Goal: Task Accomplishment & Management: Manage account settings

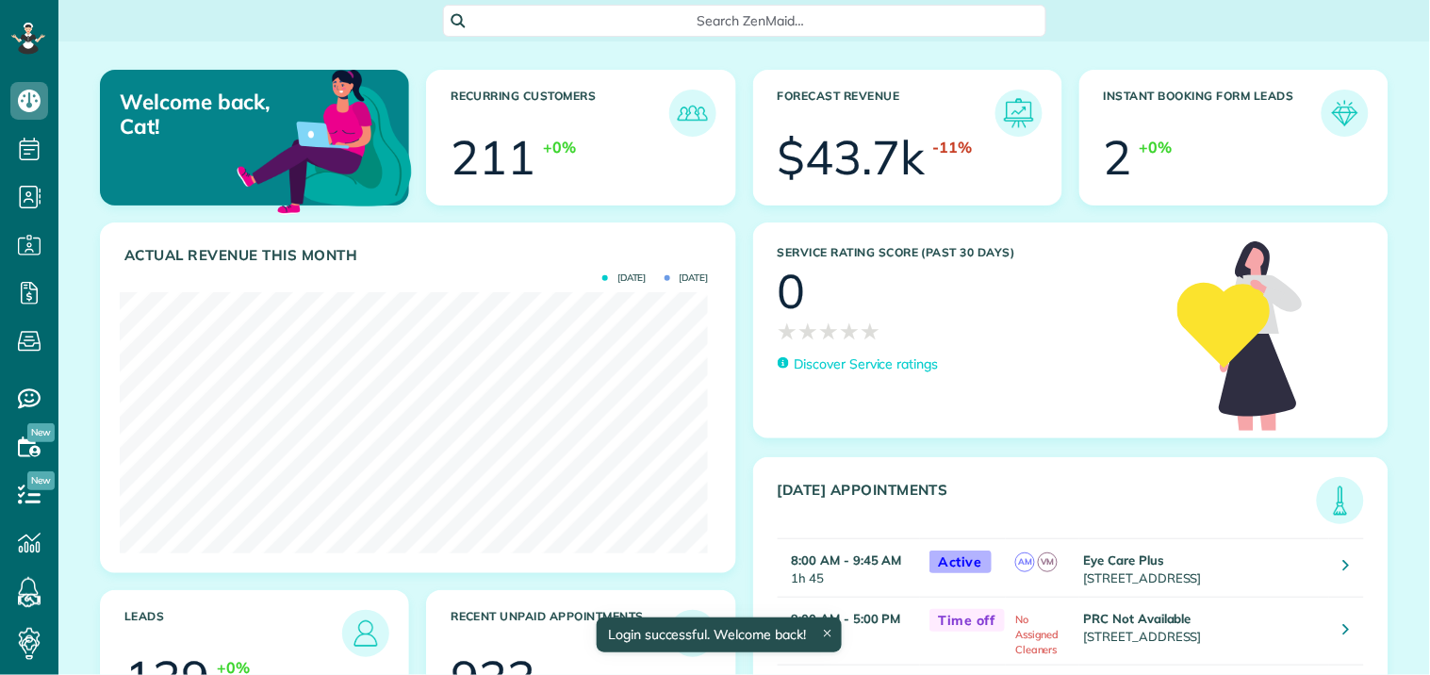
scroll to position [261, 588]
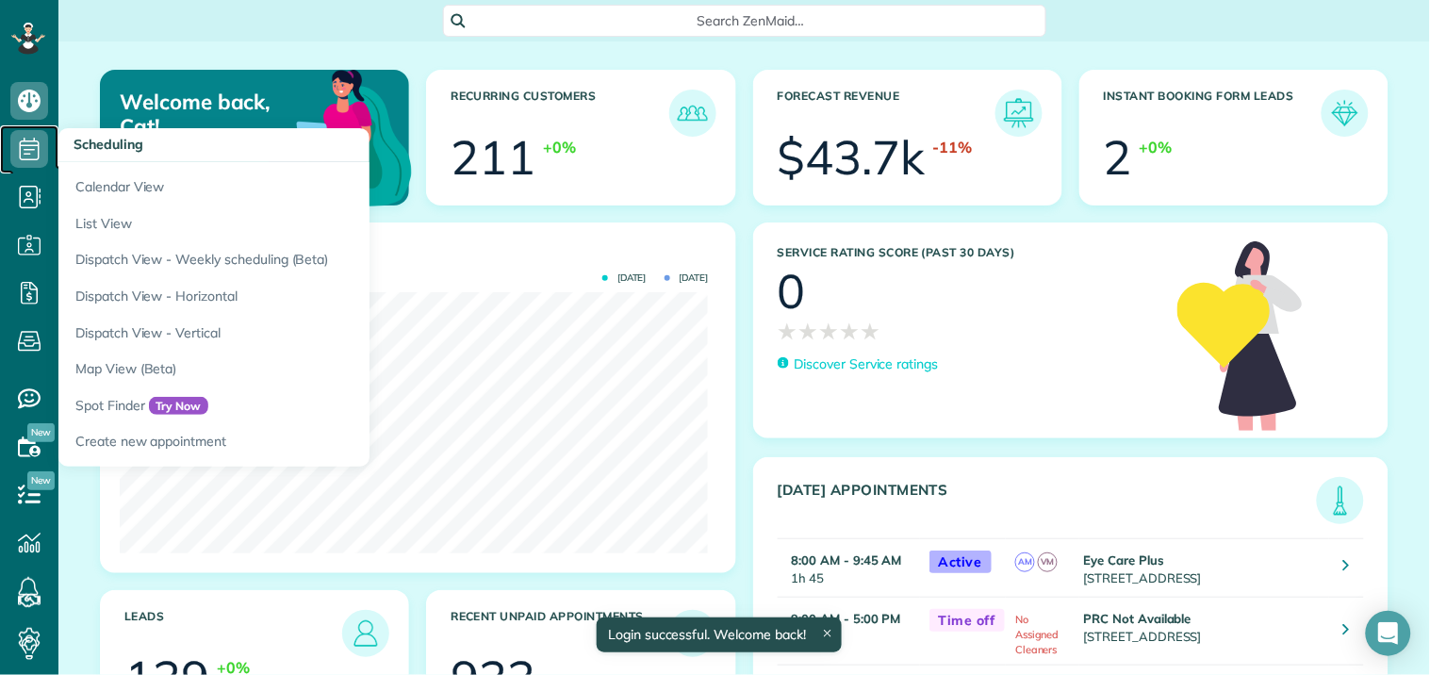
click at [23, 145] on icon at bounding box center [29, 149] width 38 height 38
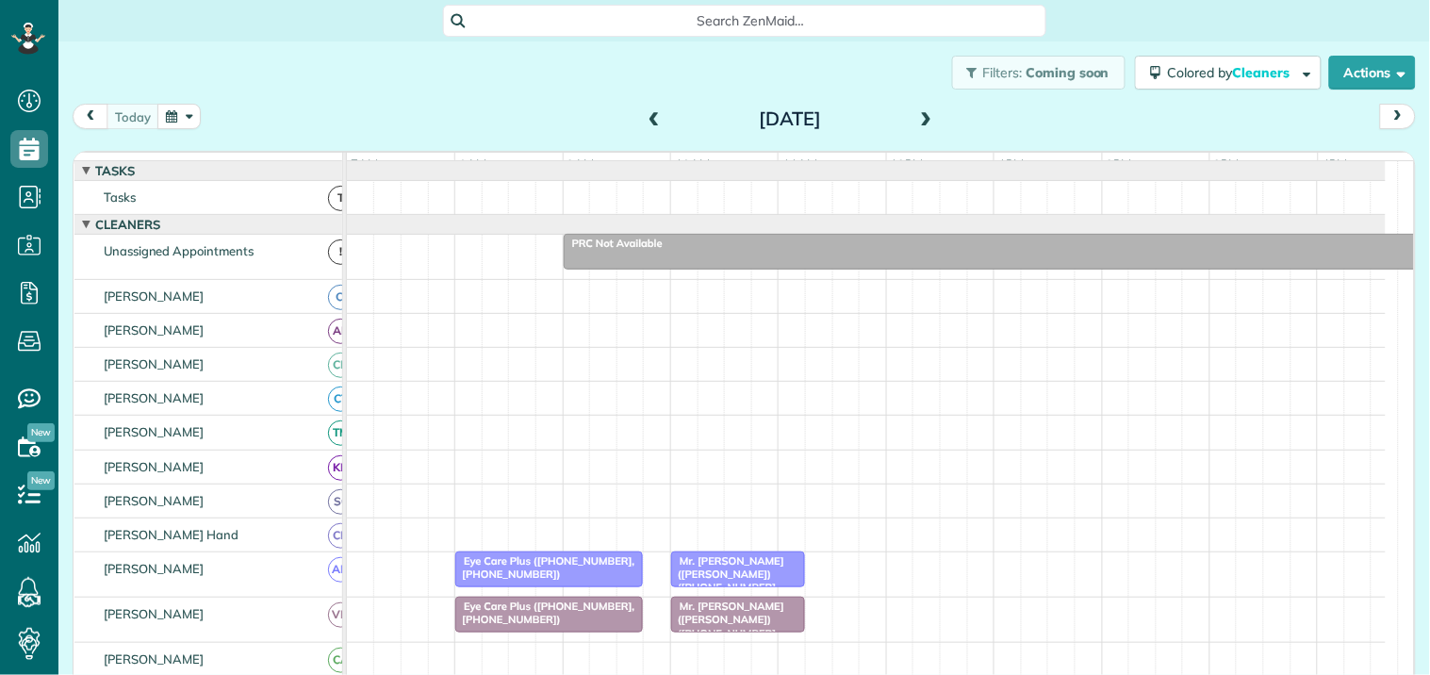
scroll to position [8, 8]
click at [755, 580] on div "Mr. [PERSON_NAME] ([PERSON_NAME]) ([PHONE_NUMBER], [PHONE_NUMBER])" at bounding box center [738, 581] width 123 height 54
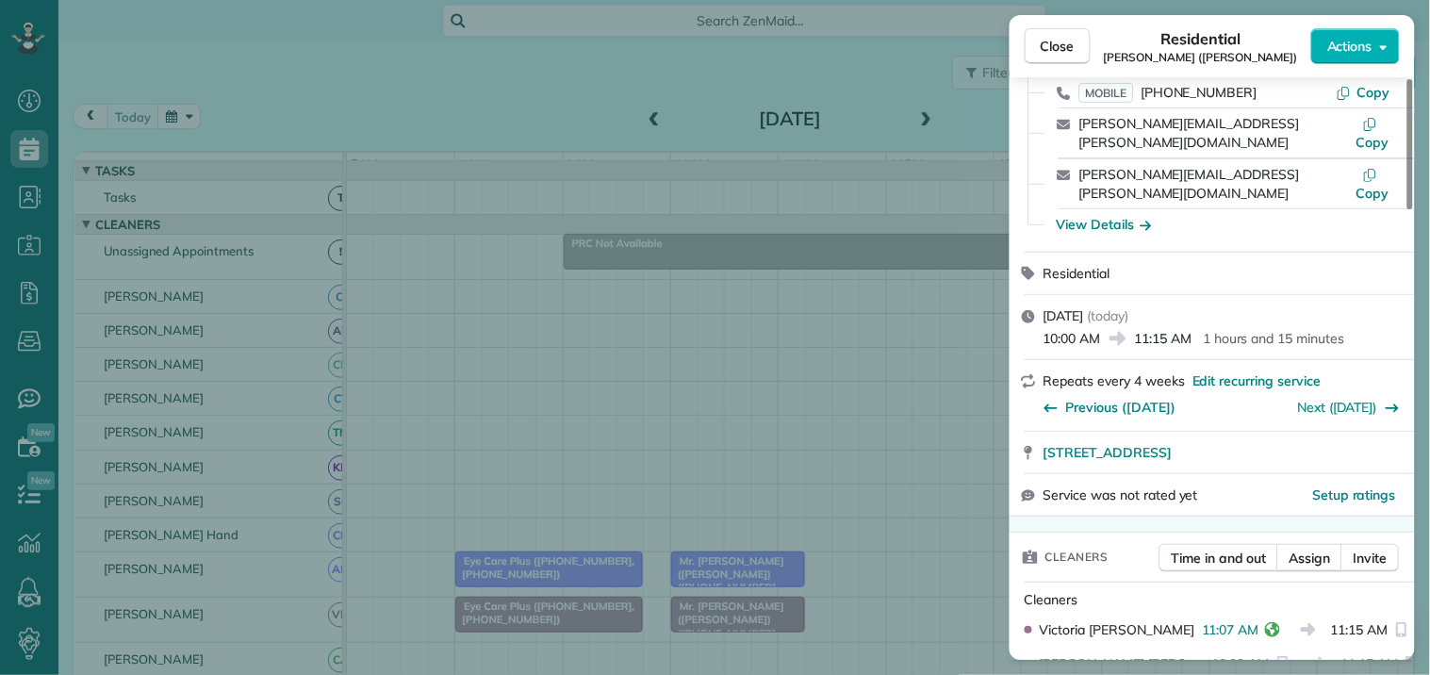
scroll to position [209, 0]
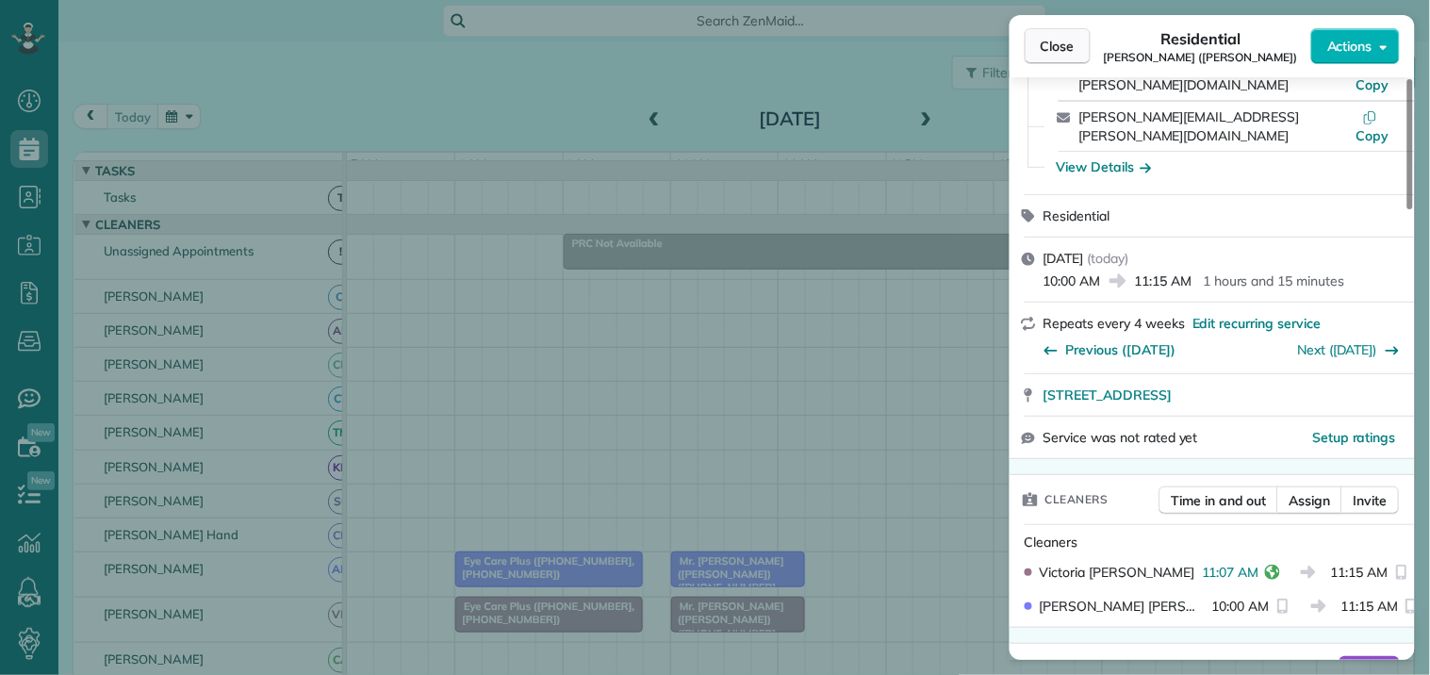
click at [1063, 45] on span "Close" at bounding box center [1057, 46] width 34 height 19
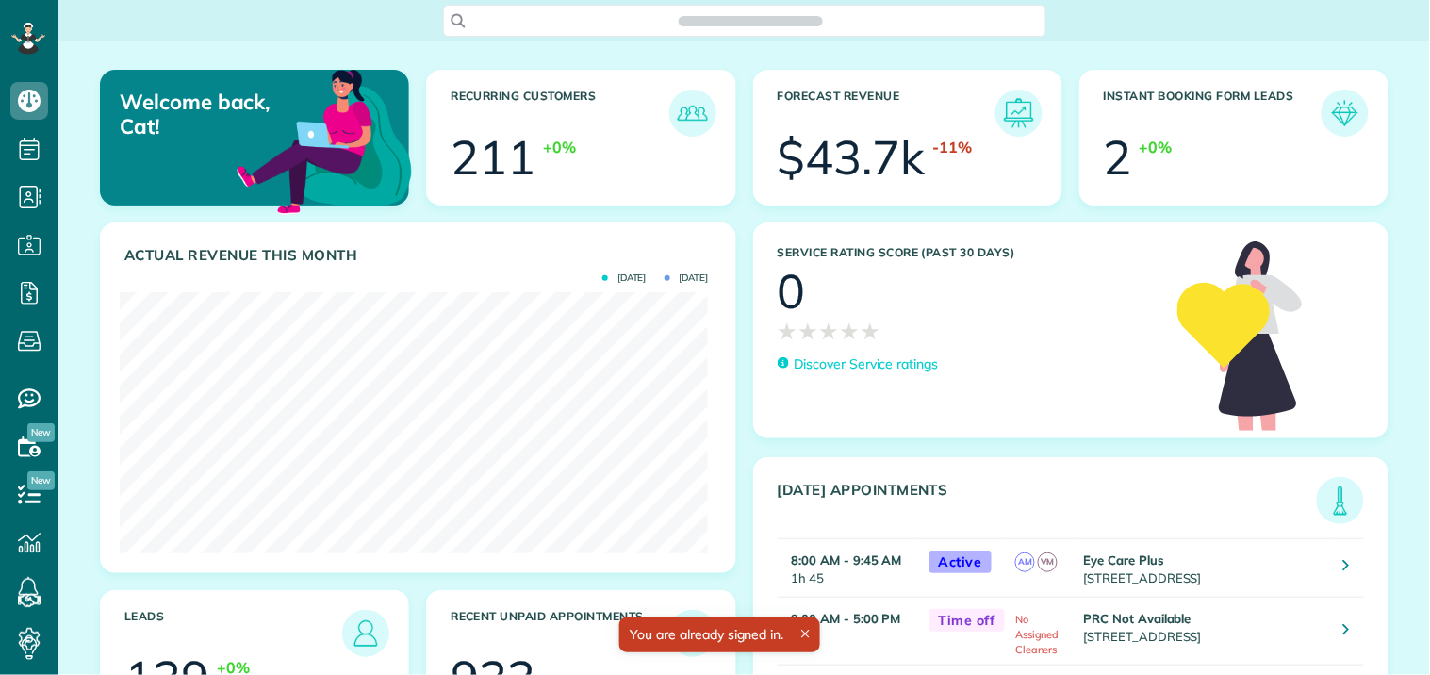
scroll to position [261, 588]
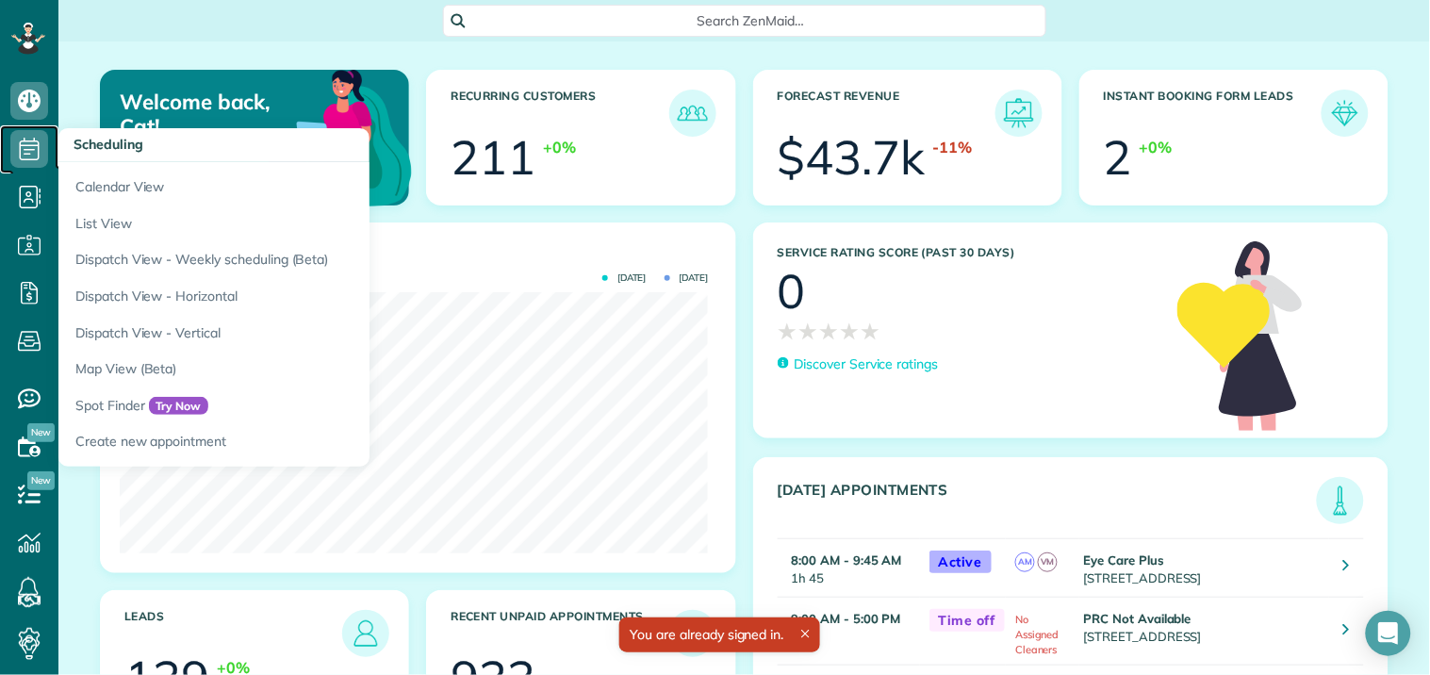
click at [31, 149] on use at bounding box center [30, 149] width 20 height 23
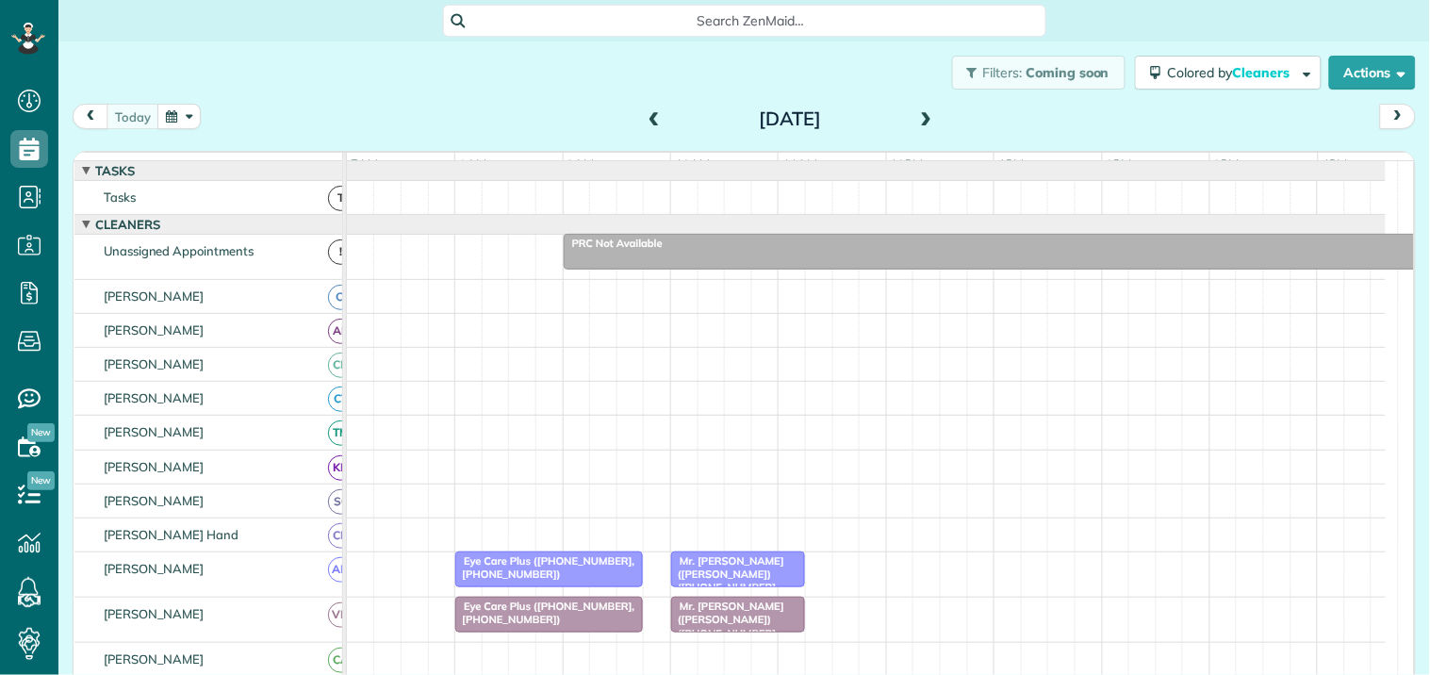
scroll to position [8, 8]
click at [919, 111] on span at bounding box center [926, 119] width 21 height 17
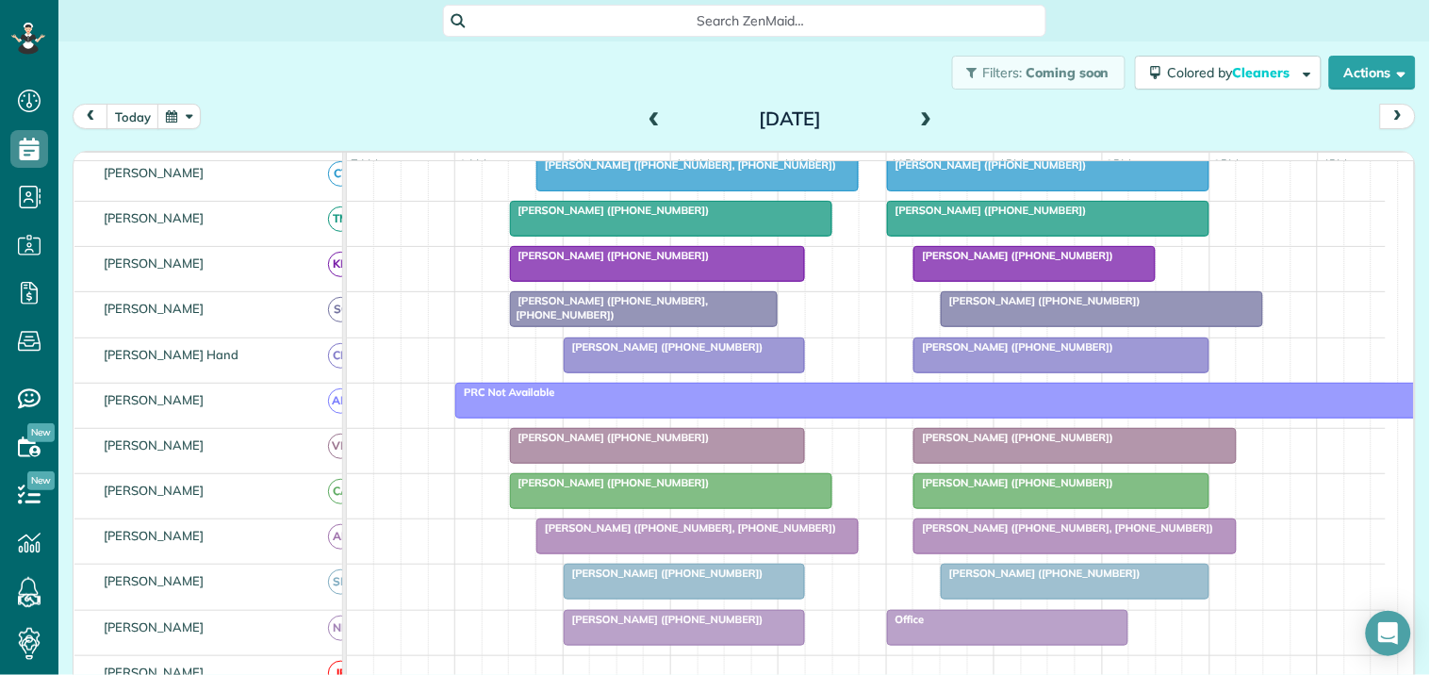
scroll to position [418, 0]
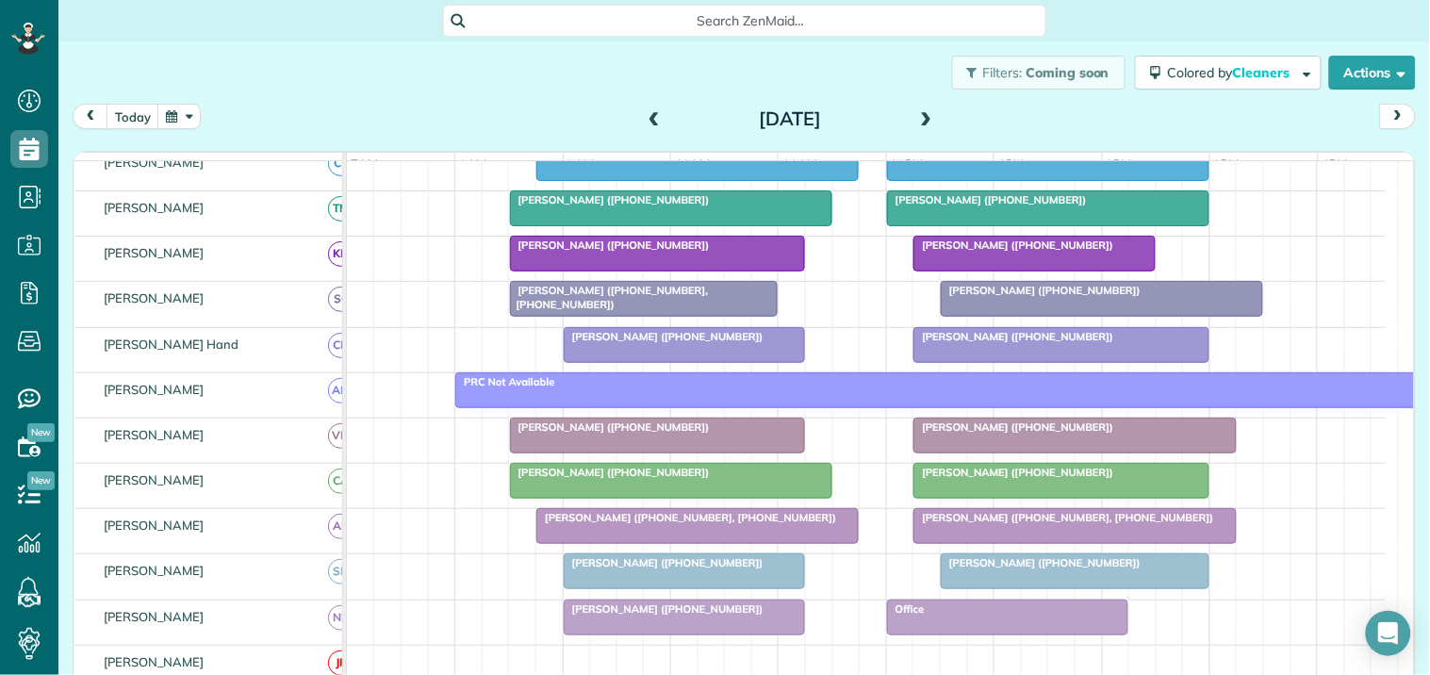
click at [916, 111] on span at bounding box center [926, 119] width 21 height 17
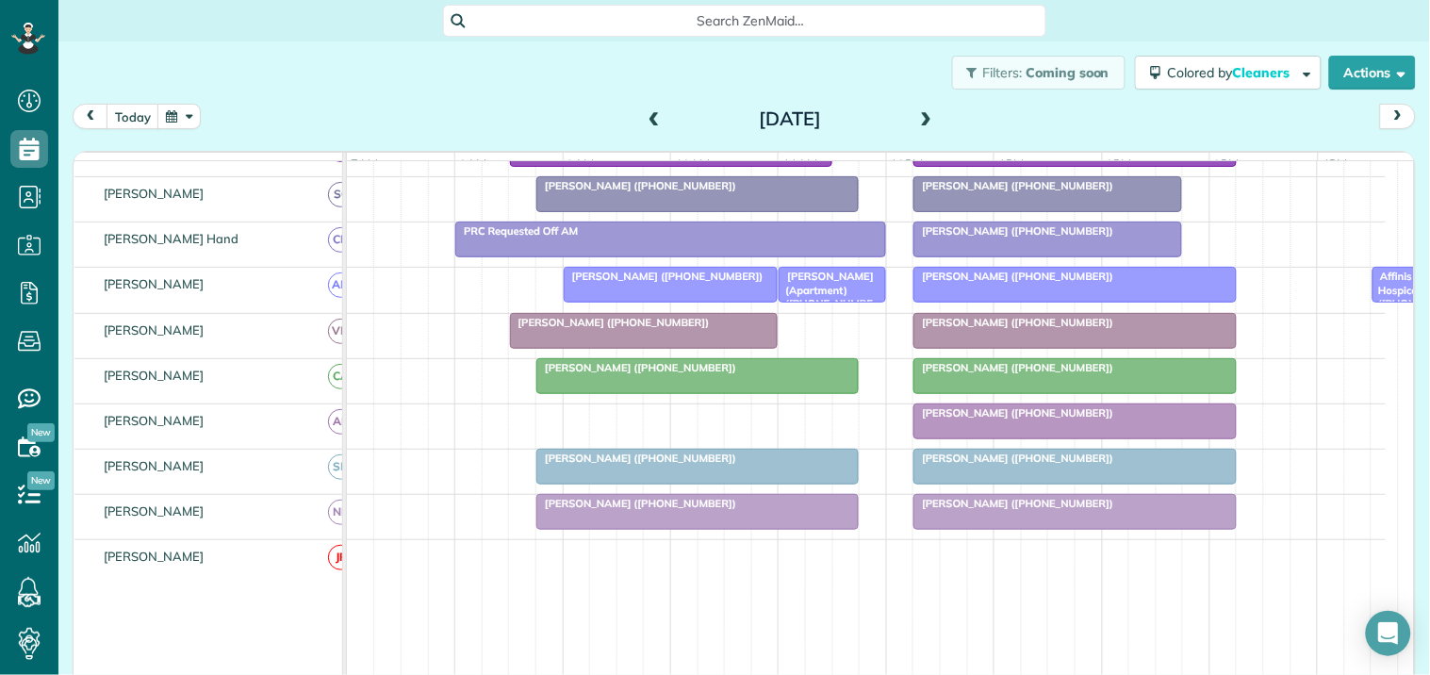
scroll to position [0, 0]
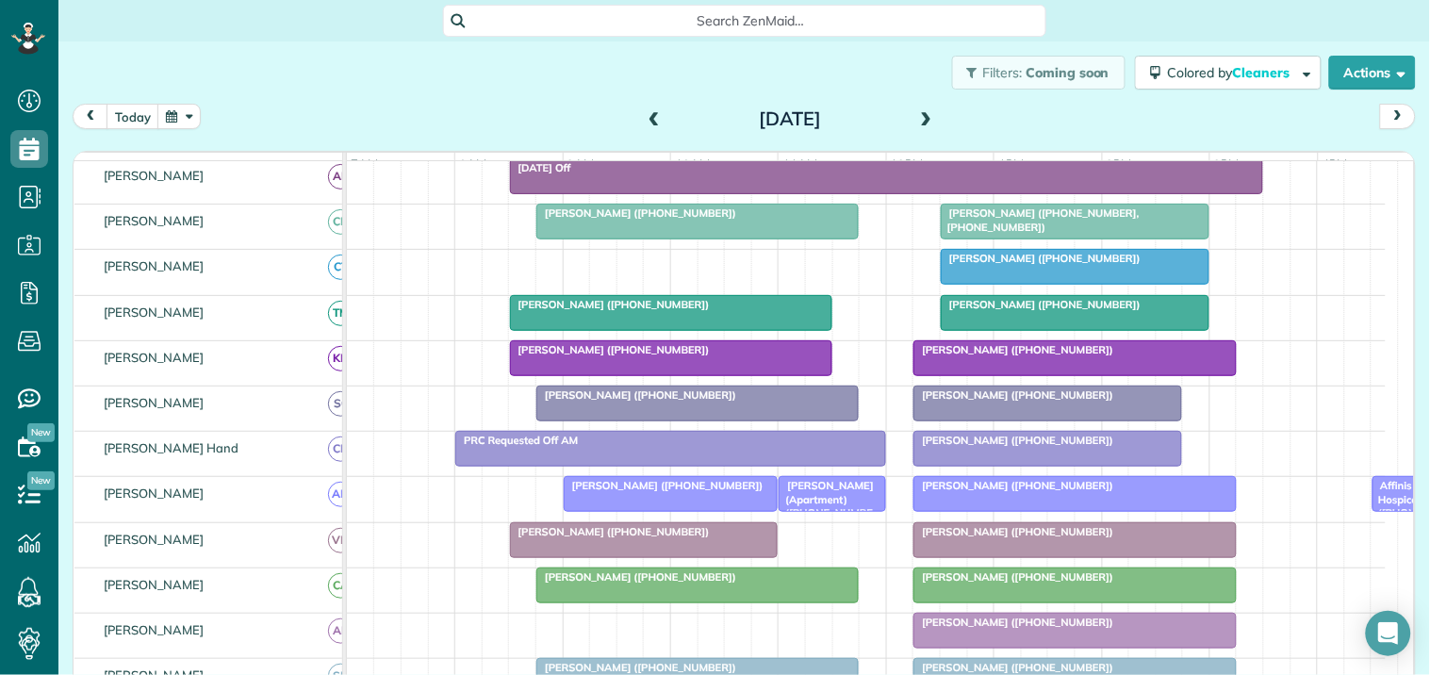
click at [187, 114] on button "button" at bounding box center [178, 116] width 43 height 25
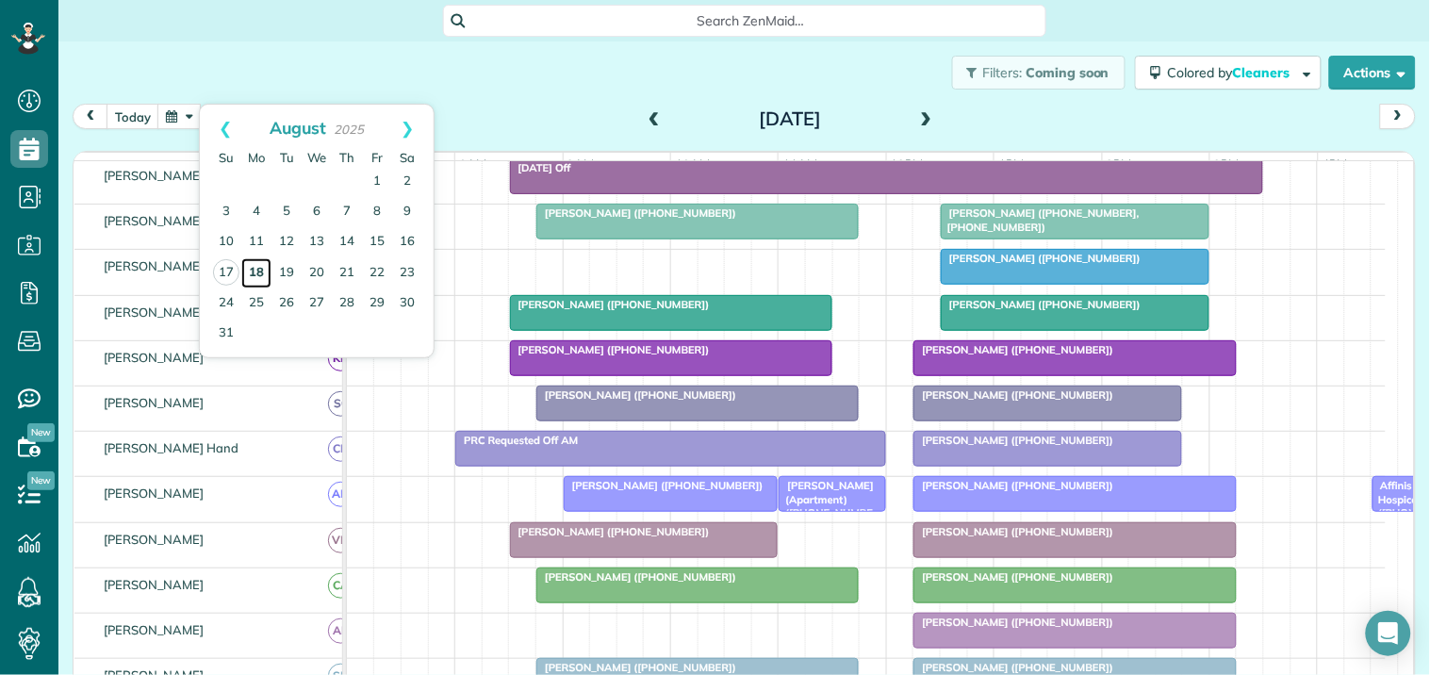
click at [253, 270] on link "18" at bounding box center [256, 273] width 30 height 30
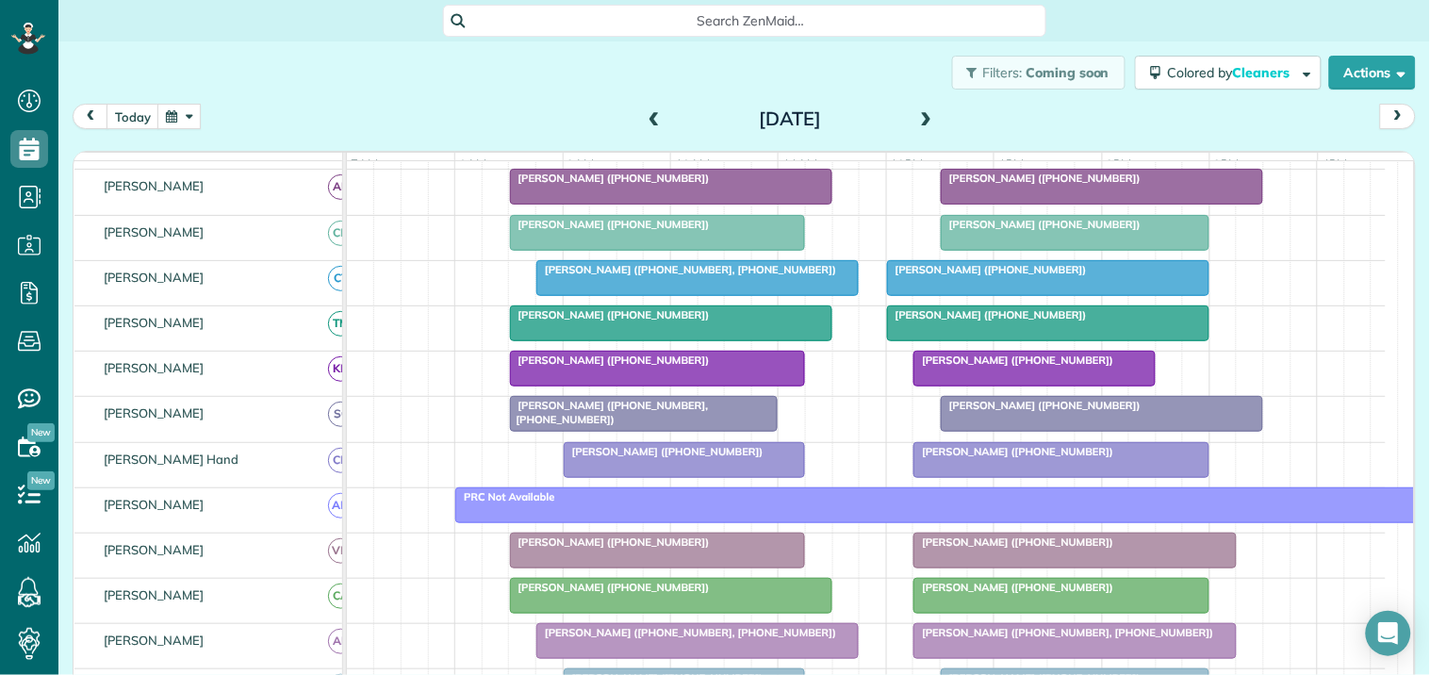
click at [921, 111] on span at bounding box center [926, 119] width 21 height 17
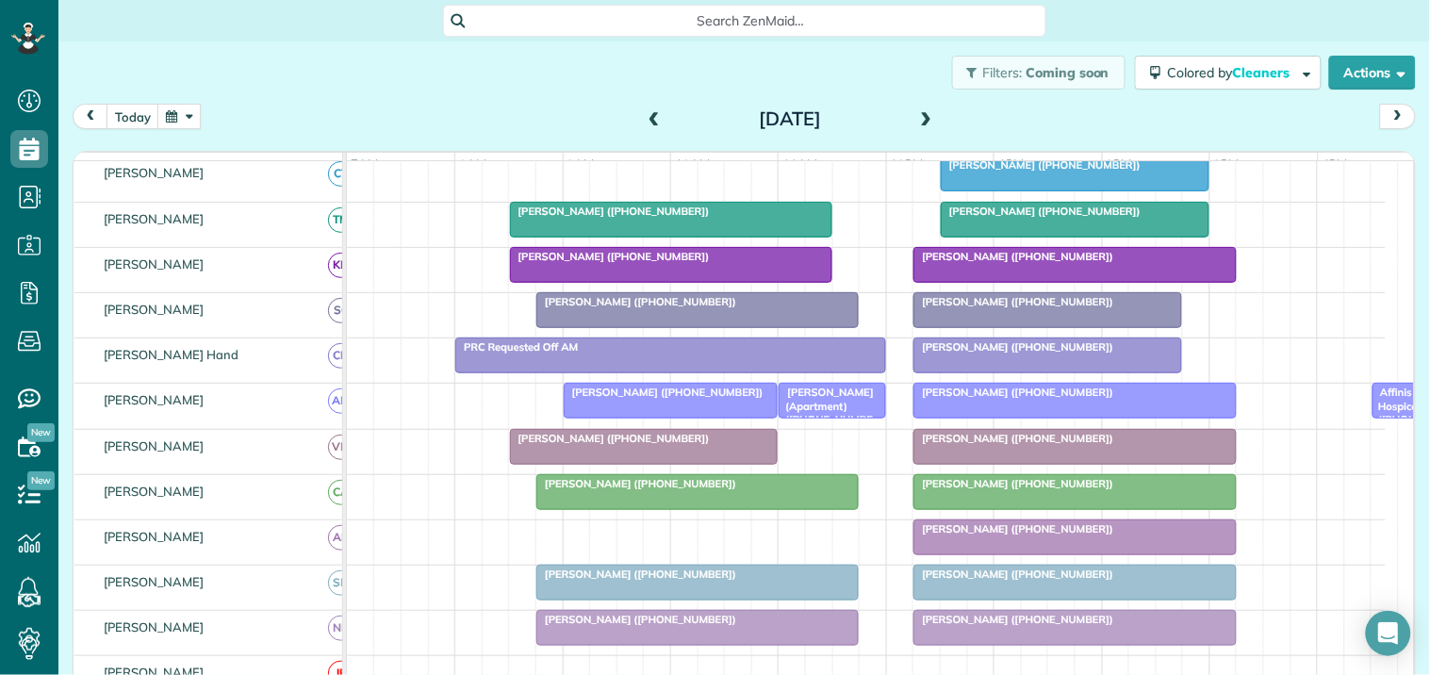
click at [919, 111] on span at bounding box center [926, 119] width 21 height 17
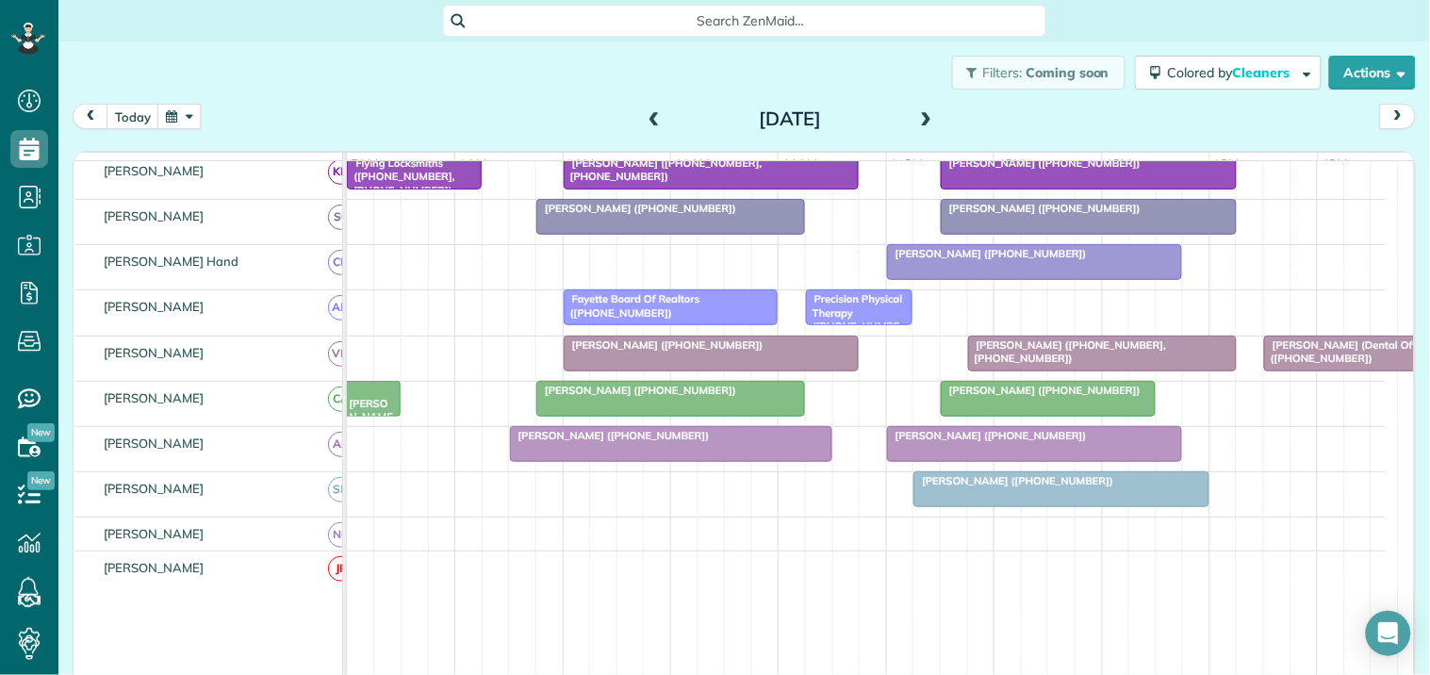
click at [916, 111] on span at bounding box center [926, 119] width 21 height 17
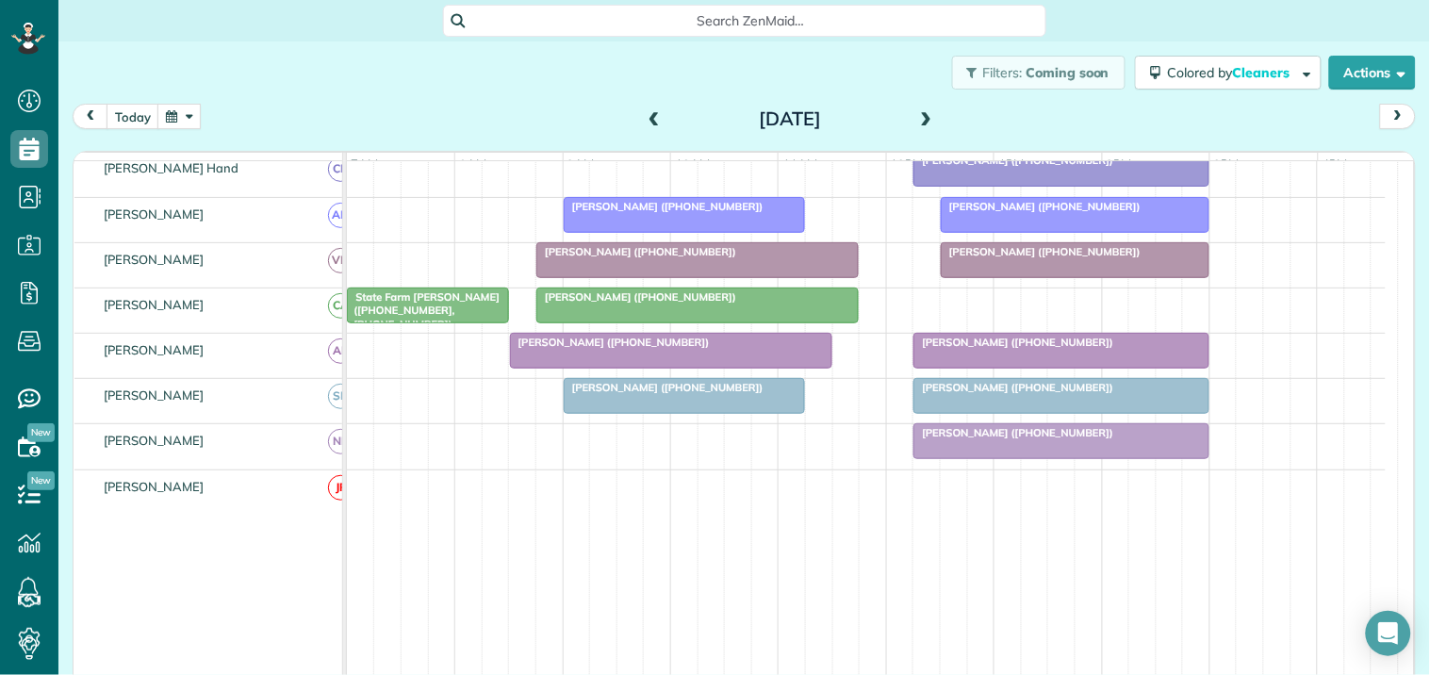
click at [650, 121] on span at bounding box center [654, 119] width 21 height 17
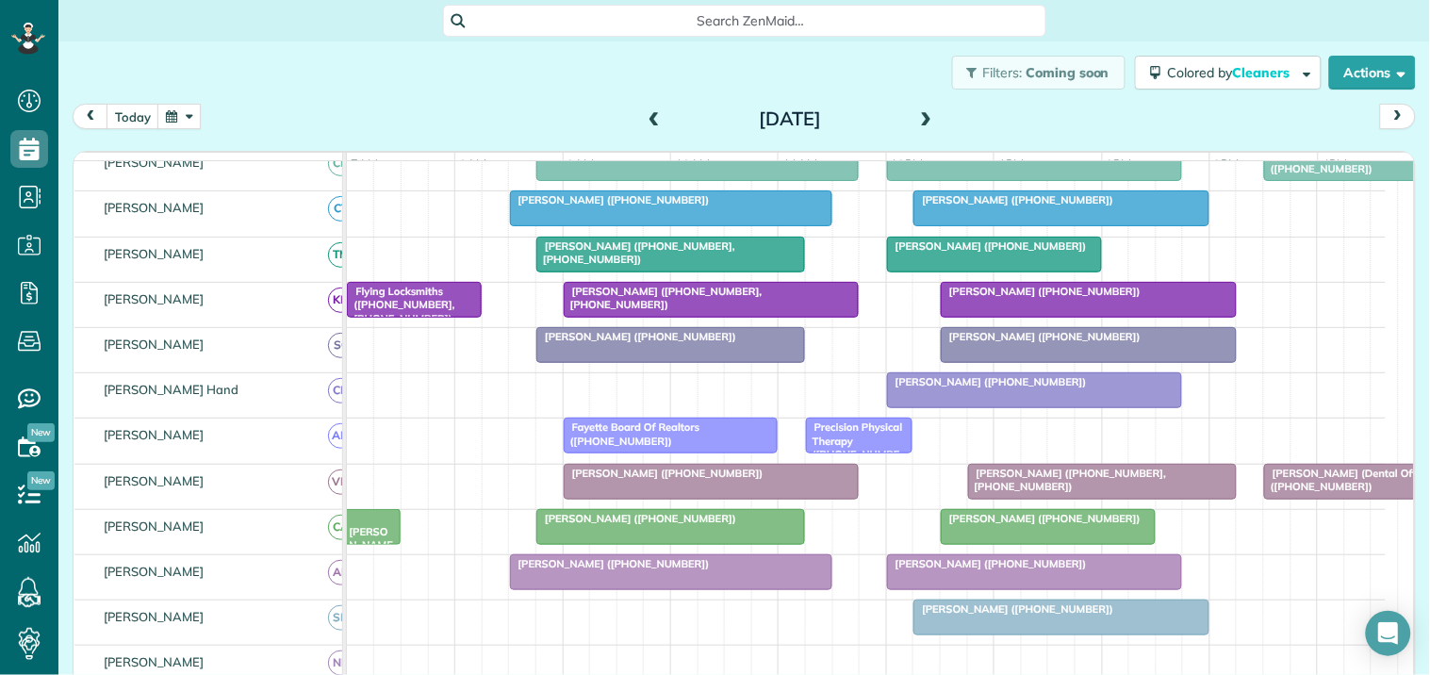
click at [644, 116] on span at bounding box center [654, 119] width 21 height 17
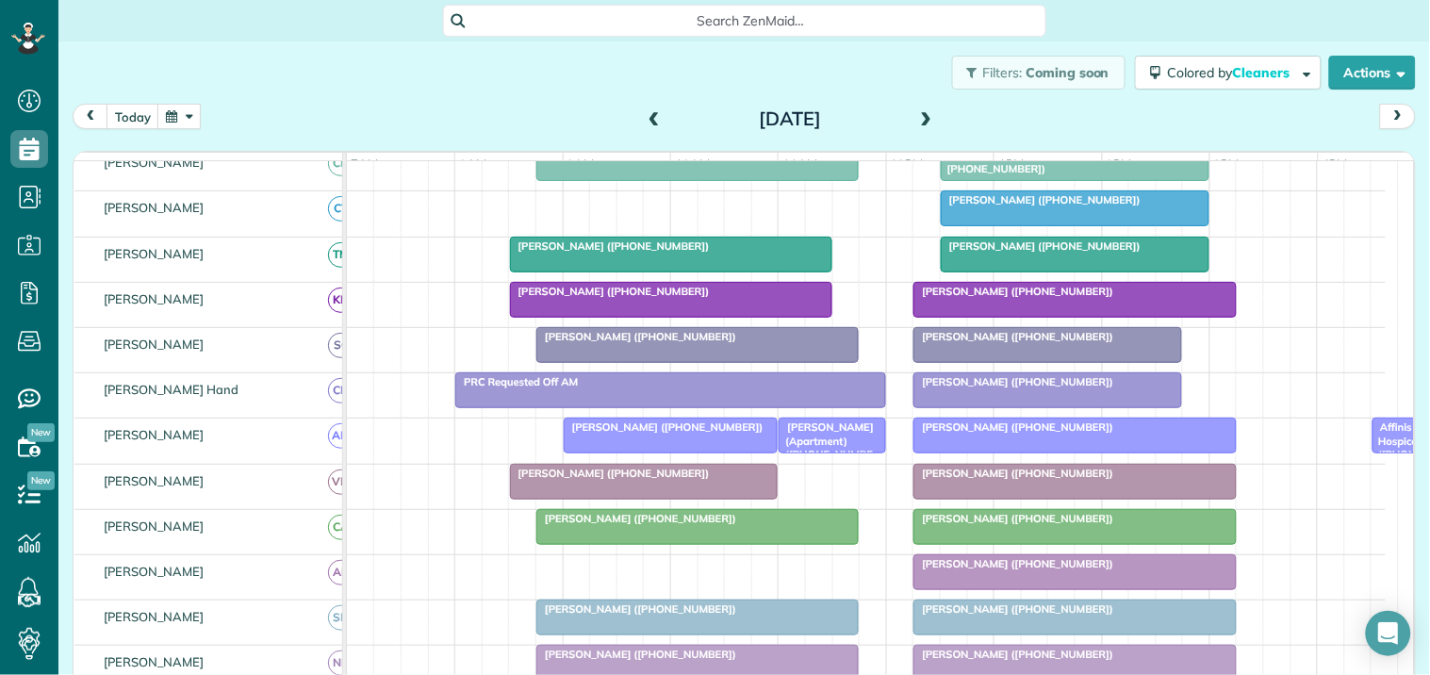
click at [644, 116] on span at bounding box center [654, 119] width 21 height 17
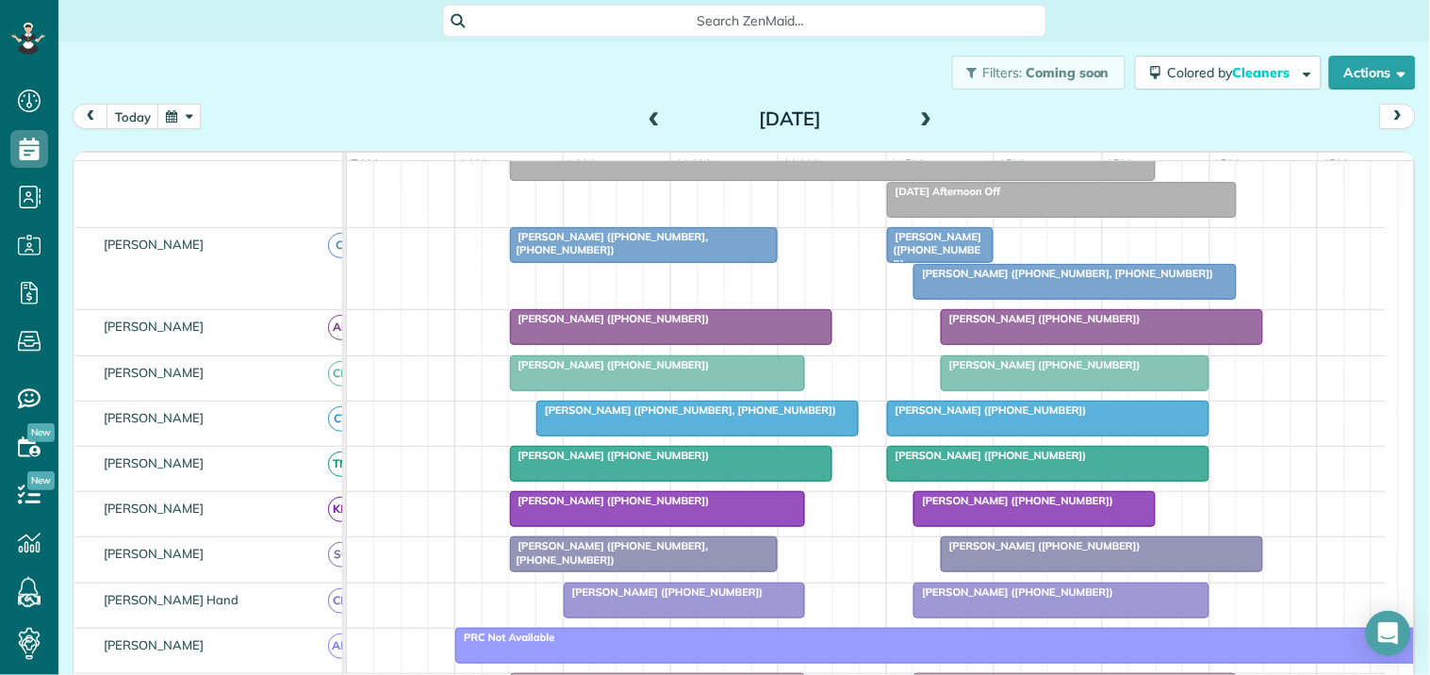
click at [916, 111] on span at bounding box center [926, 119] width 21 height 17
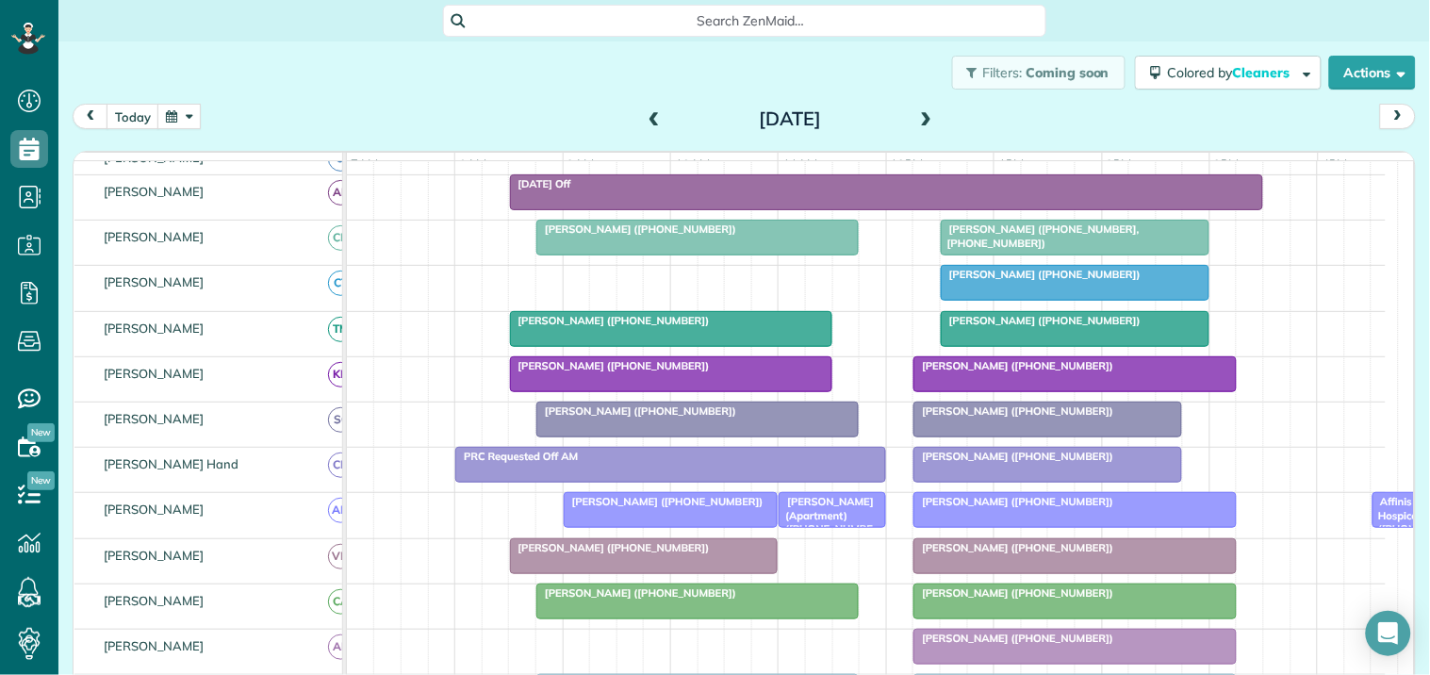
click at [919, 111] on span at bounding box center [926, 119] width 21 height 17
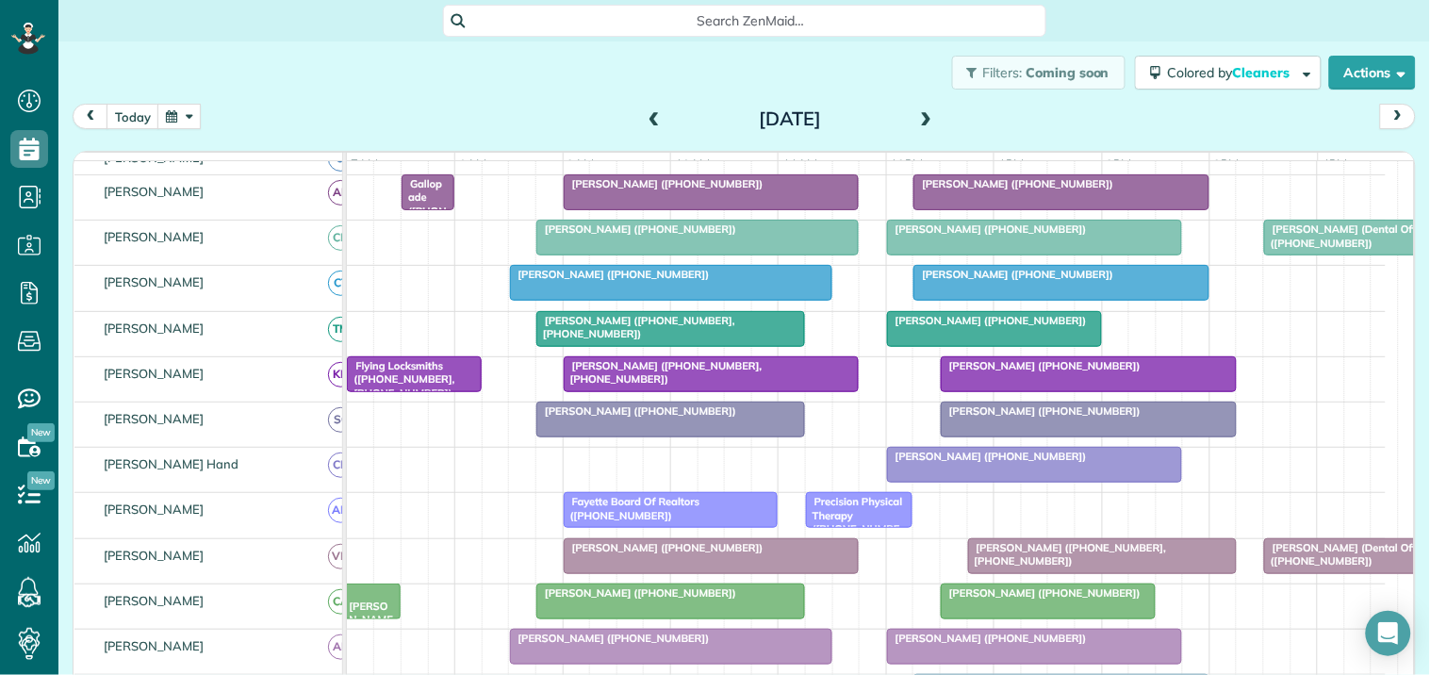
click at [650, 113] on span at bounding box center [654, 119] width 21 height 17
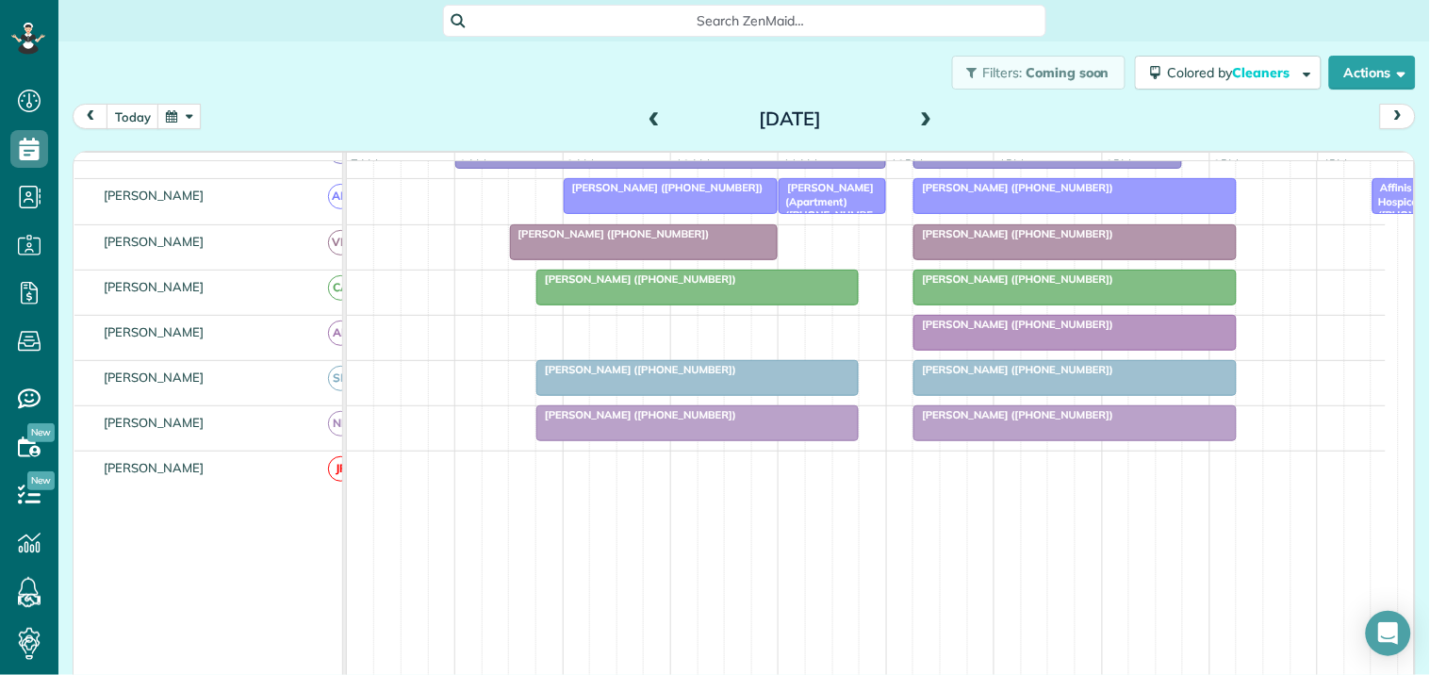
click at [647, 115] on span at bounding box center [654, 119] width 21 height 17
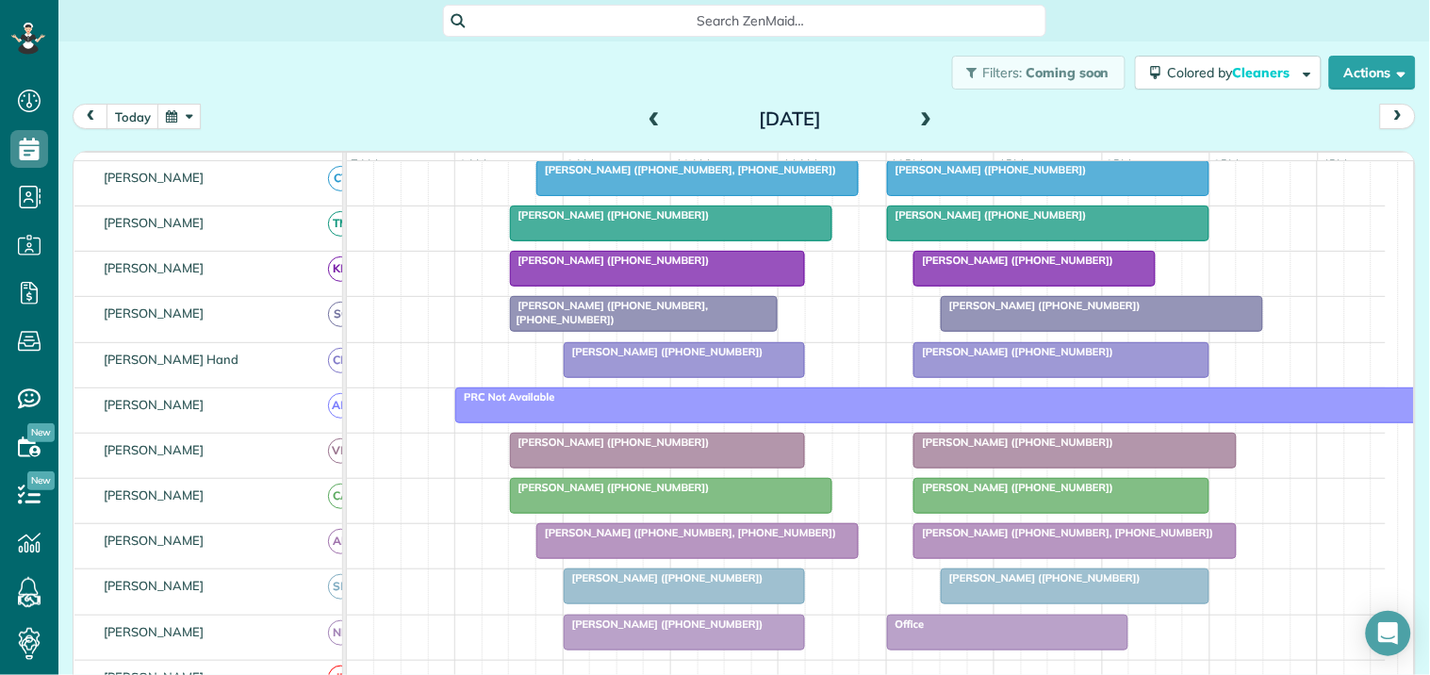
click at [924, 114] on span at bounding box center [926, 119] width 21 height 17
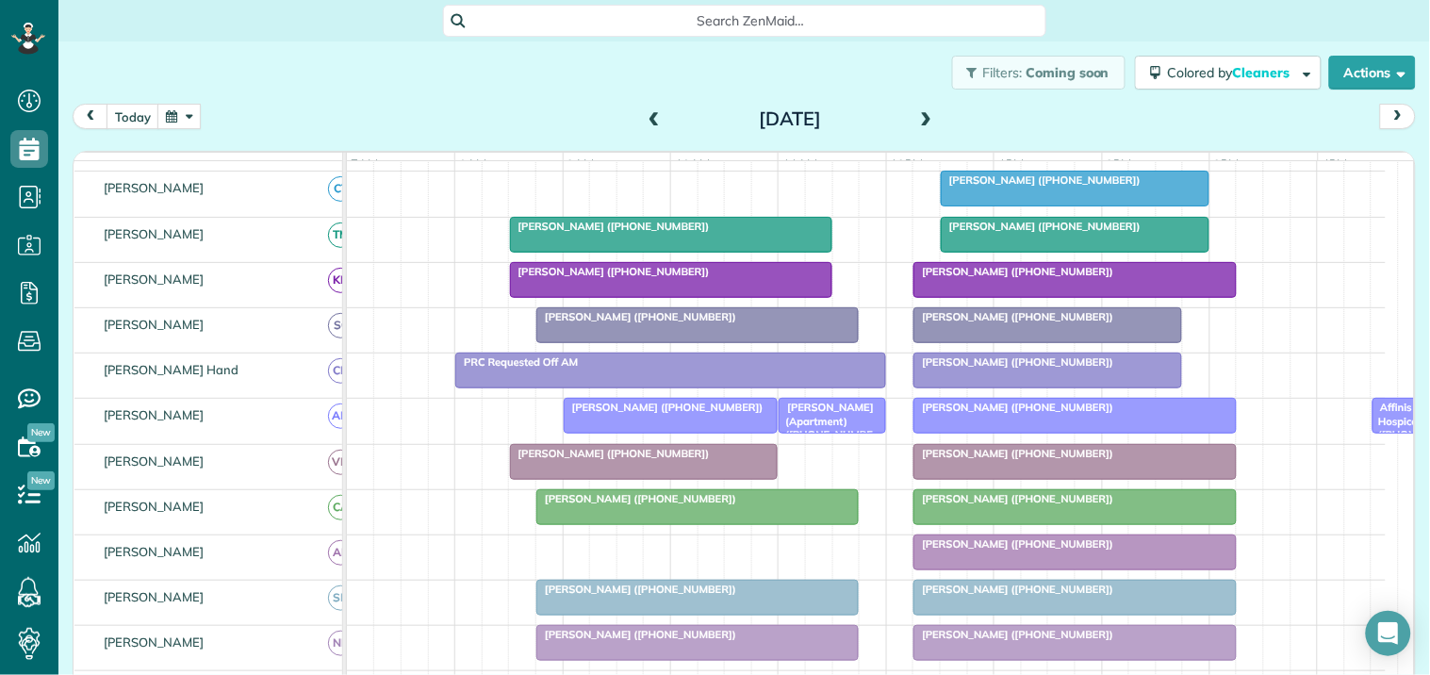
click at [916, 117] on span at bounding box center [926, 119] width 21 height 17
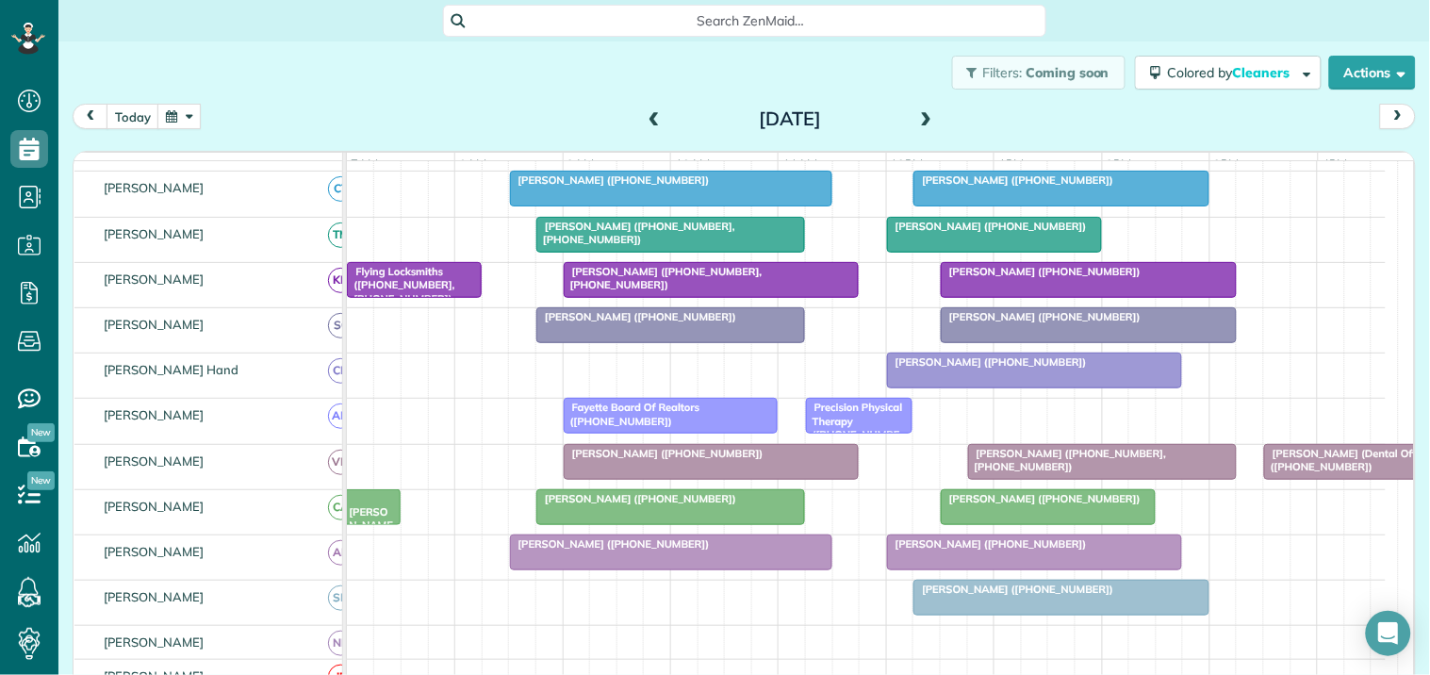
click at [537, 90] on div "Filters: Coming soon Colored by Cleaners Color by Cleaner Color by Team Color b…" at bounding box center [743, 72] width 1371 height 62
